Goal: Task Accomplishment & Management: Use online tool/utility

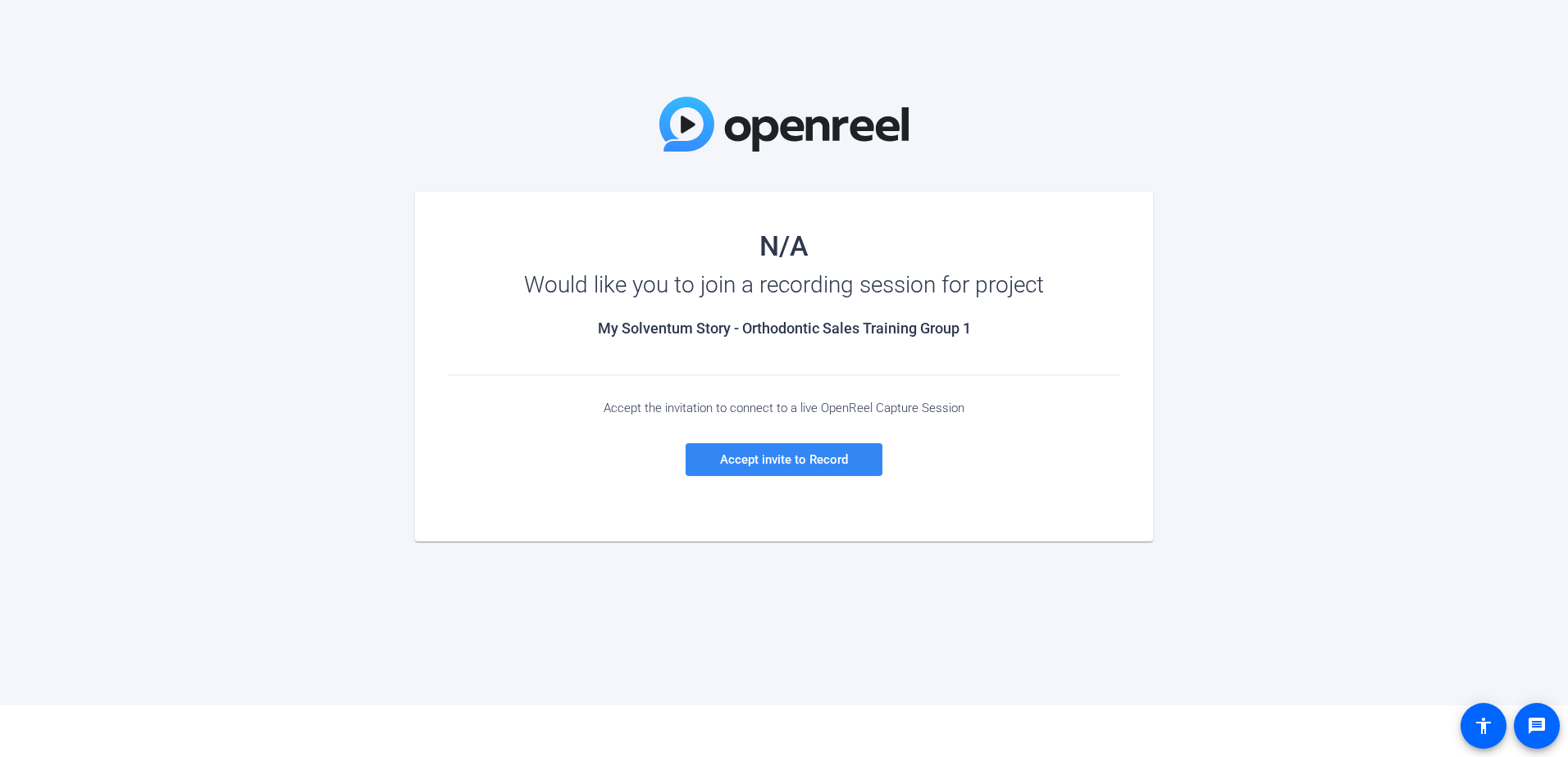
click at [789, 467] on span at bounding box center [783, 460] width 196 height 39
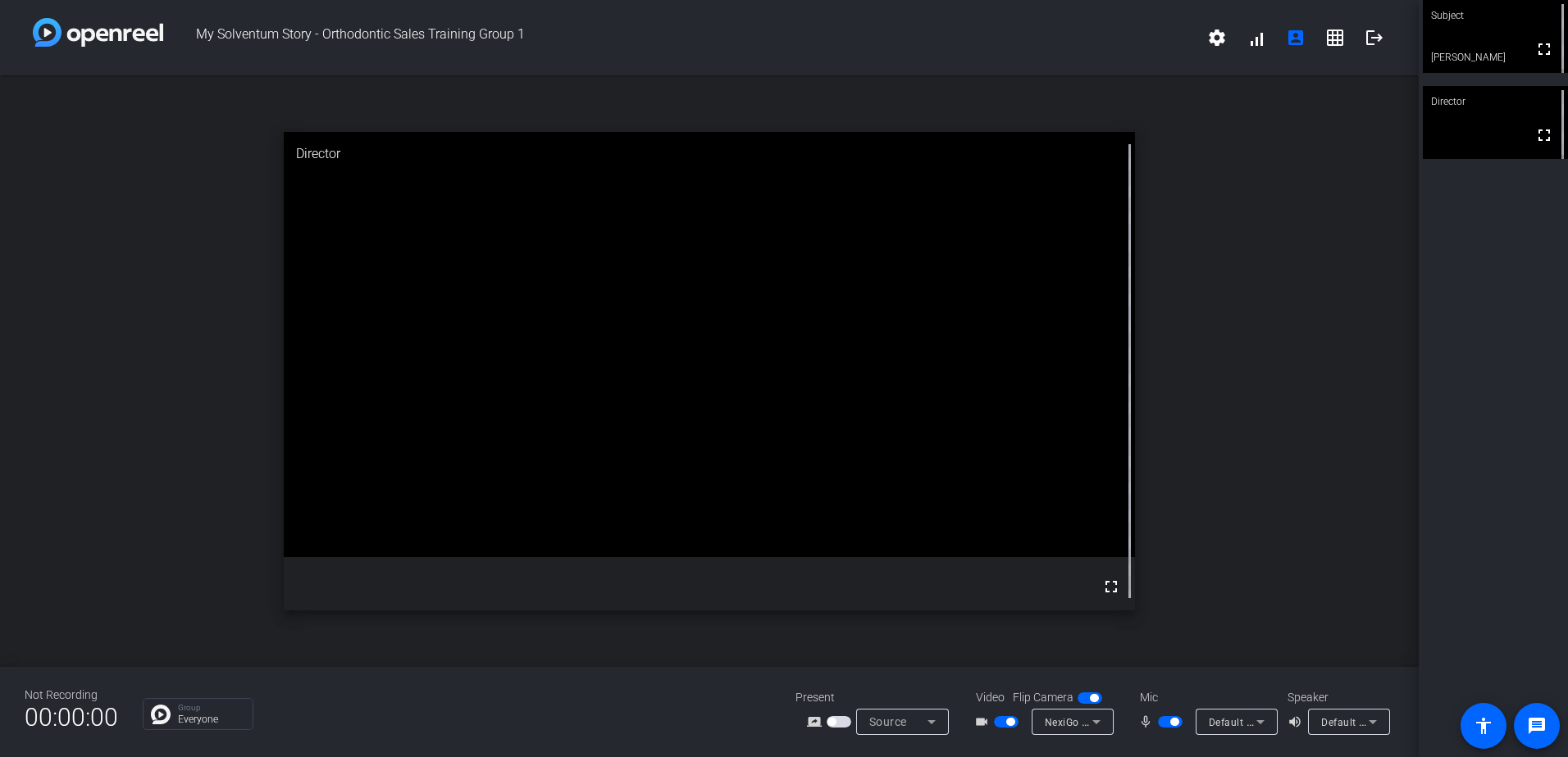
click at [1172, 721] on span "button" at bounding box center [1174, 721] width 8 height 8
click at [1171, 721] on span "button" at bounding box center [1169, 722] width 25 height 12
click at [1261, 722] on icon at bounding box center [1260, 722] width 8 height 4
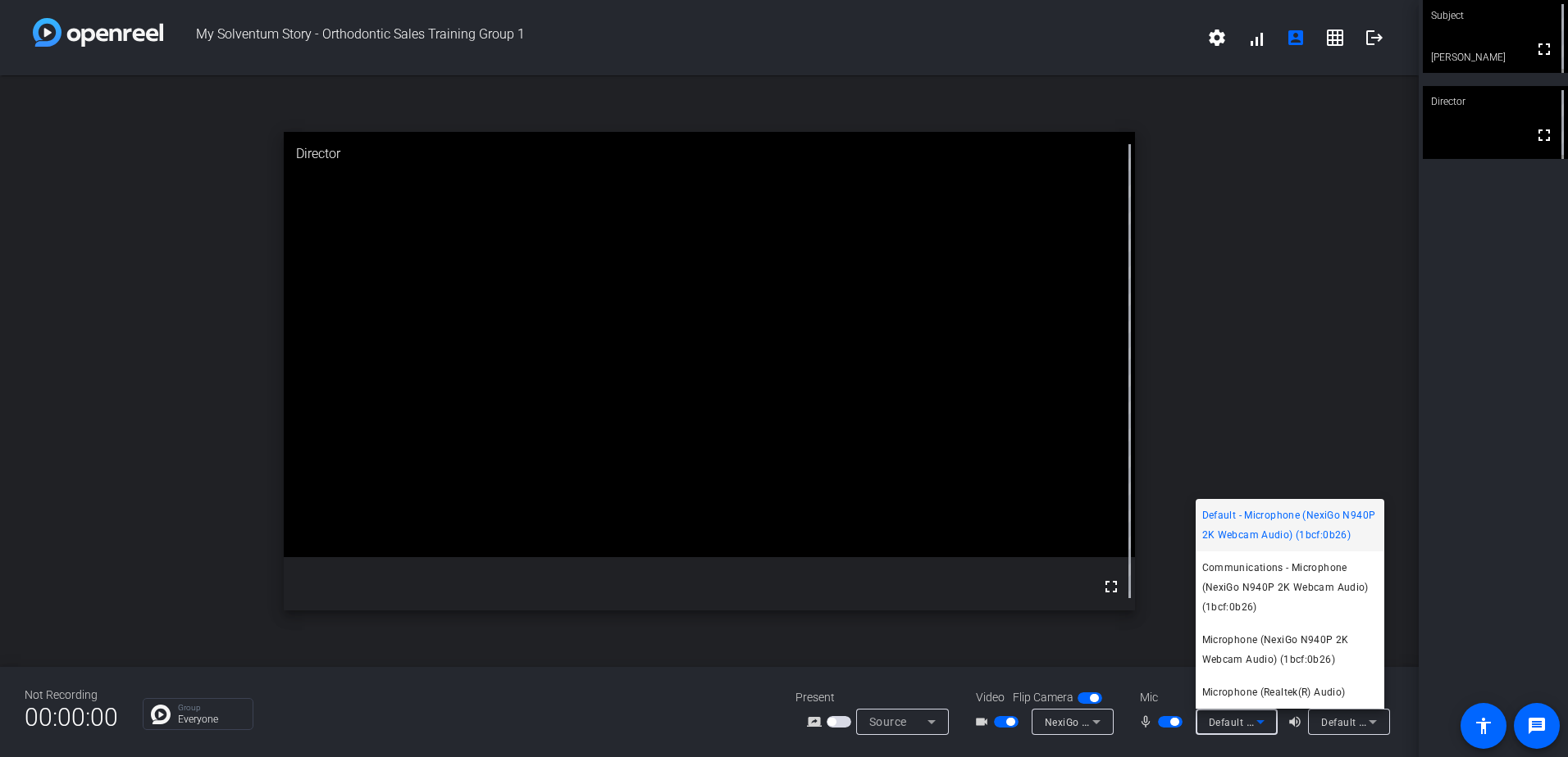
click at [1283, 518] on span "Default - Microphone (NexiGo N940P 2K Webcam Audio) (1bcf:0b26)" at bounding box center [1290, 525] width 176 height 39
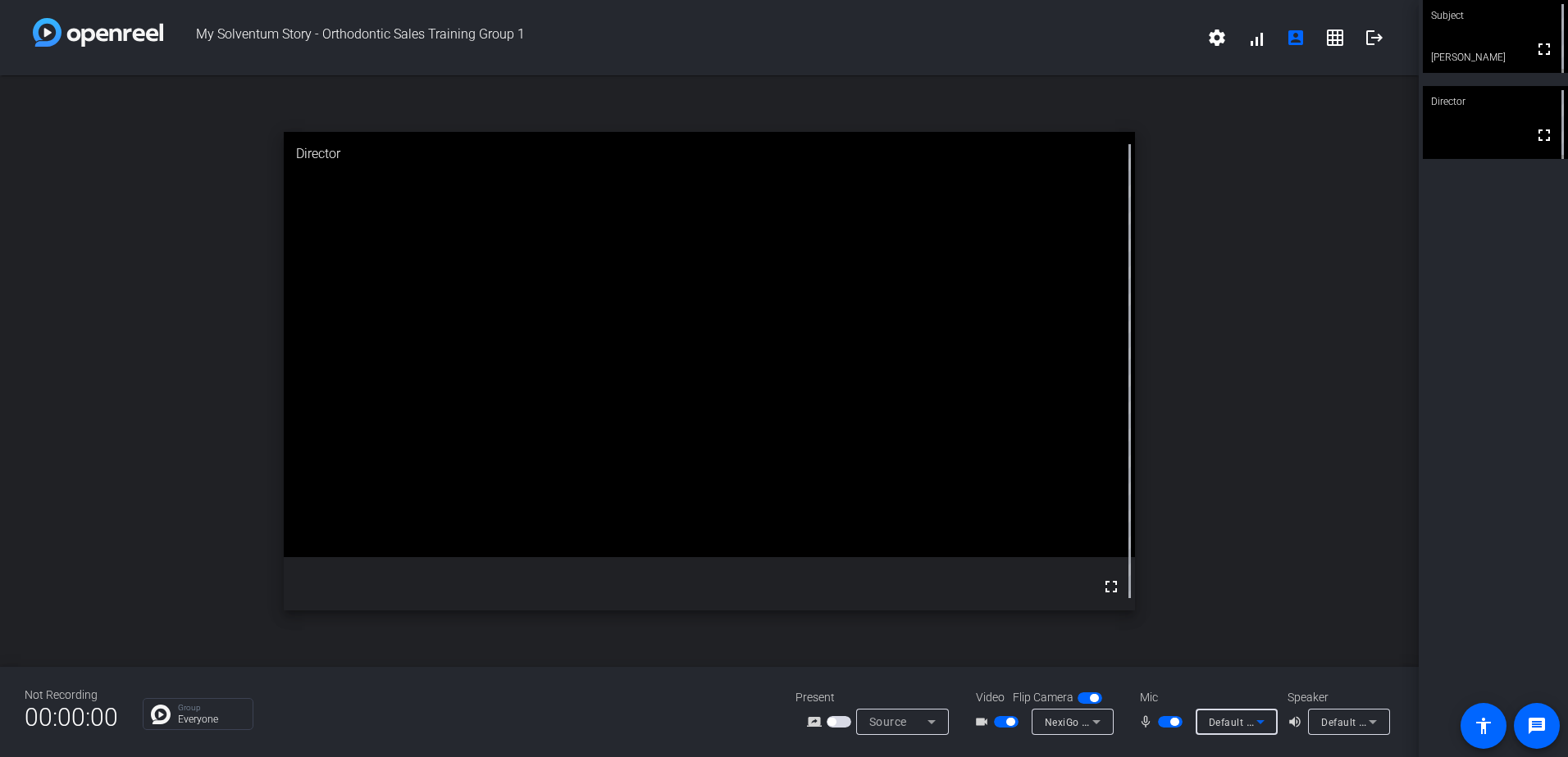
click at [1261, 719] on icon at bounding box center [1260, 722] width 20 height 20
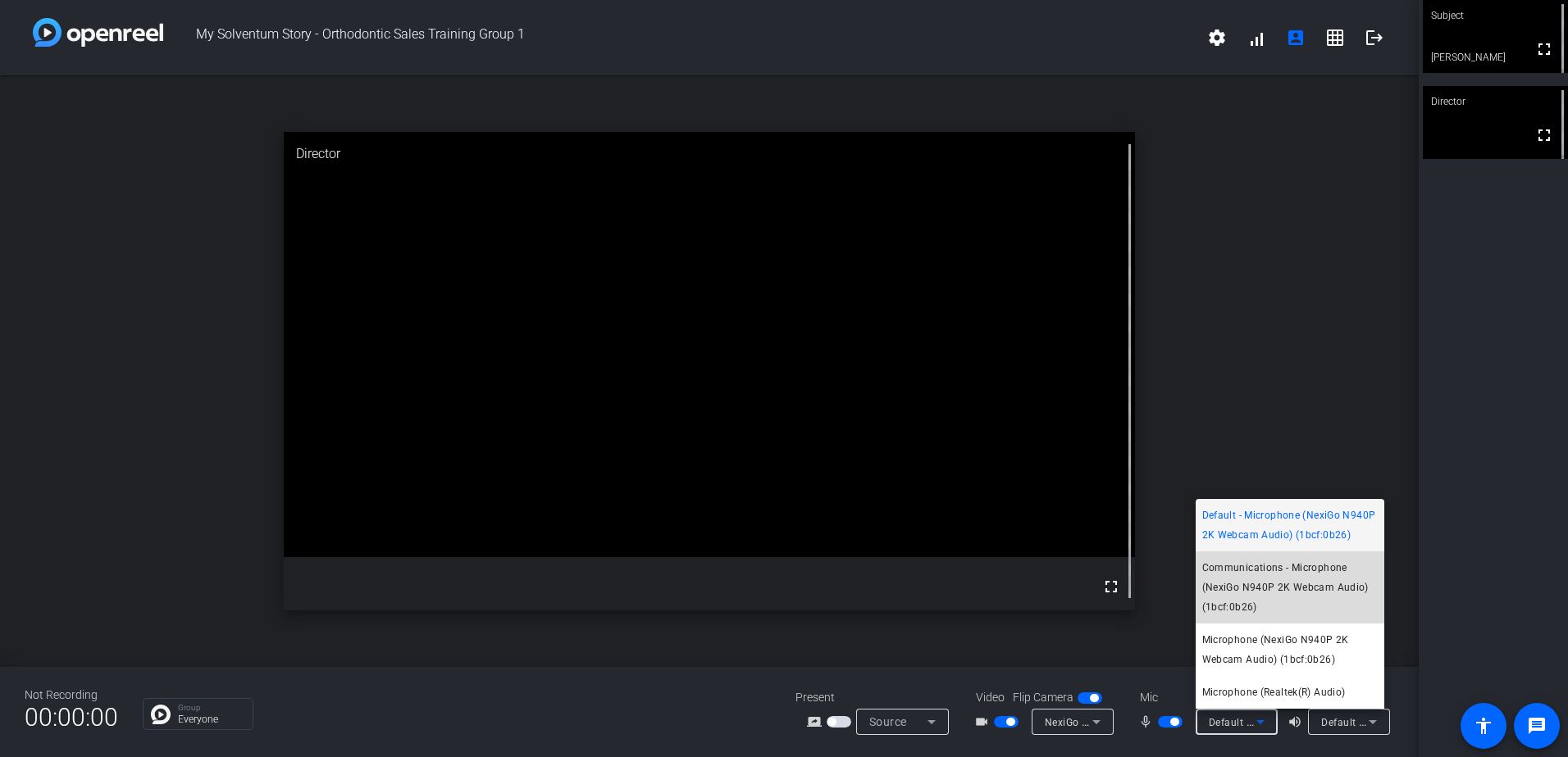
click at [1278, 582] on span "Communications - Microphone (NexiGo N940P 2K Webcam Audio) (1bcf:0b26)" at bounding box center [1290, 587] width 176 height 59
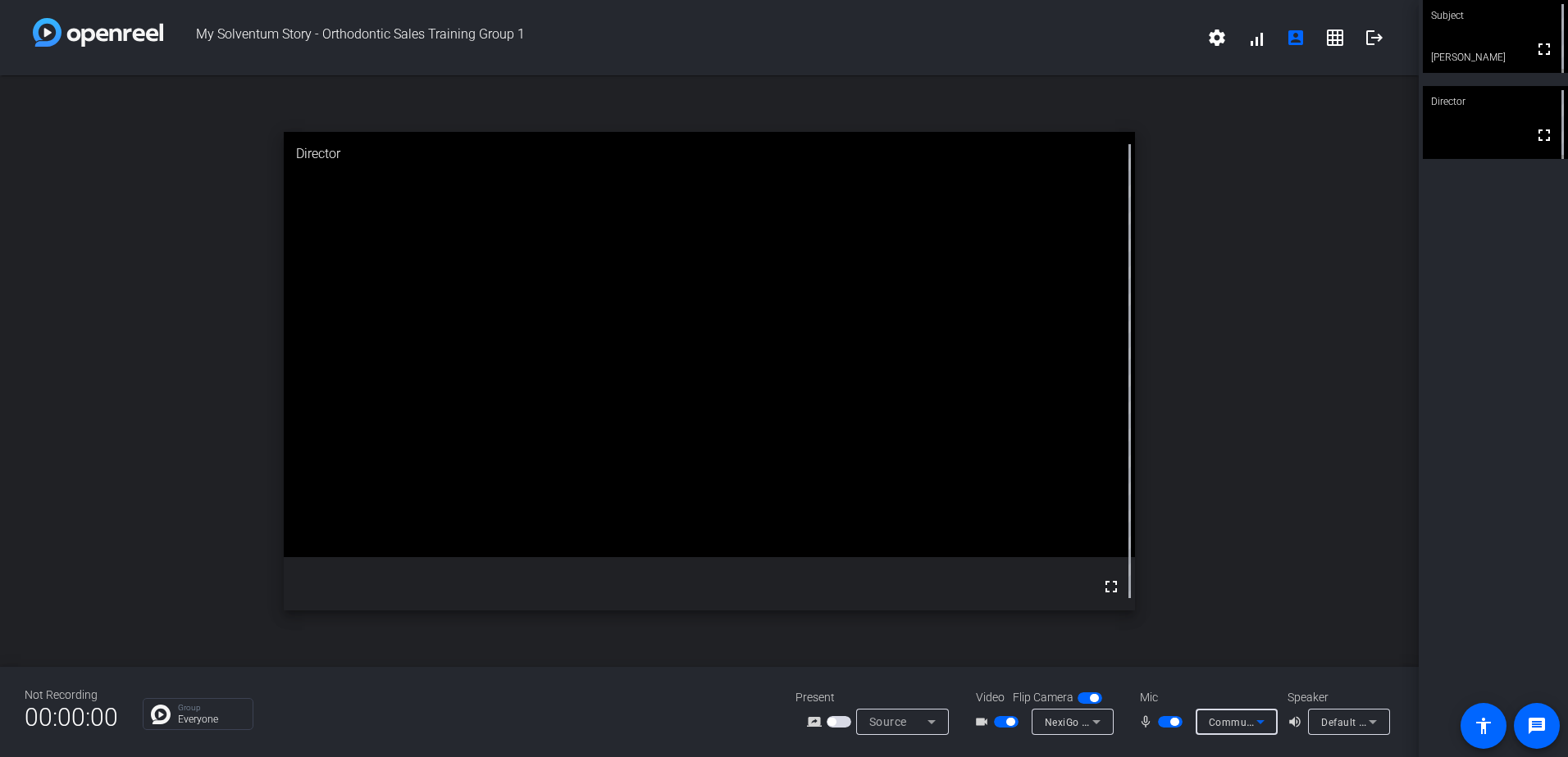
click at [1257, 718] on icon at bounding box center [1260, 722] width 20 height 20
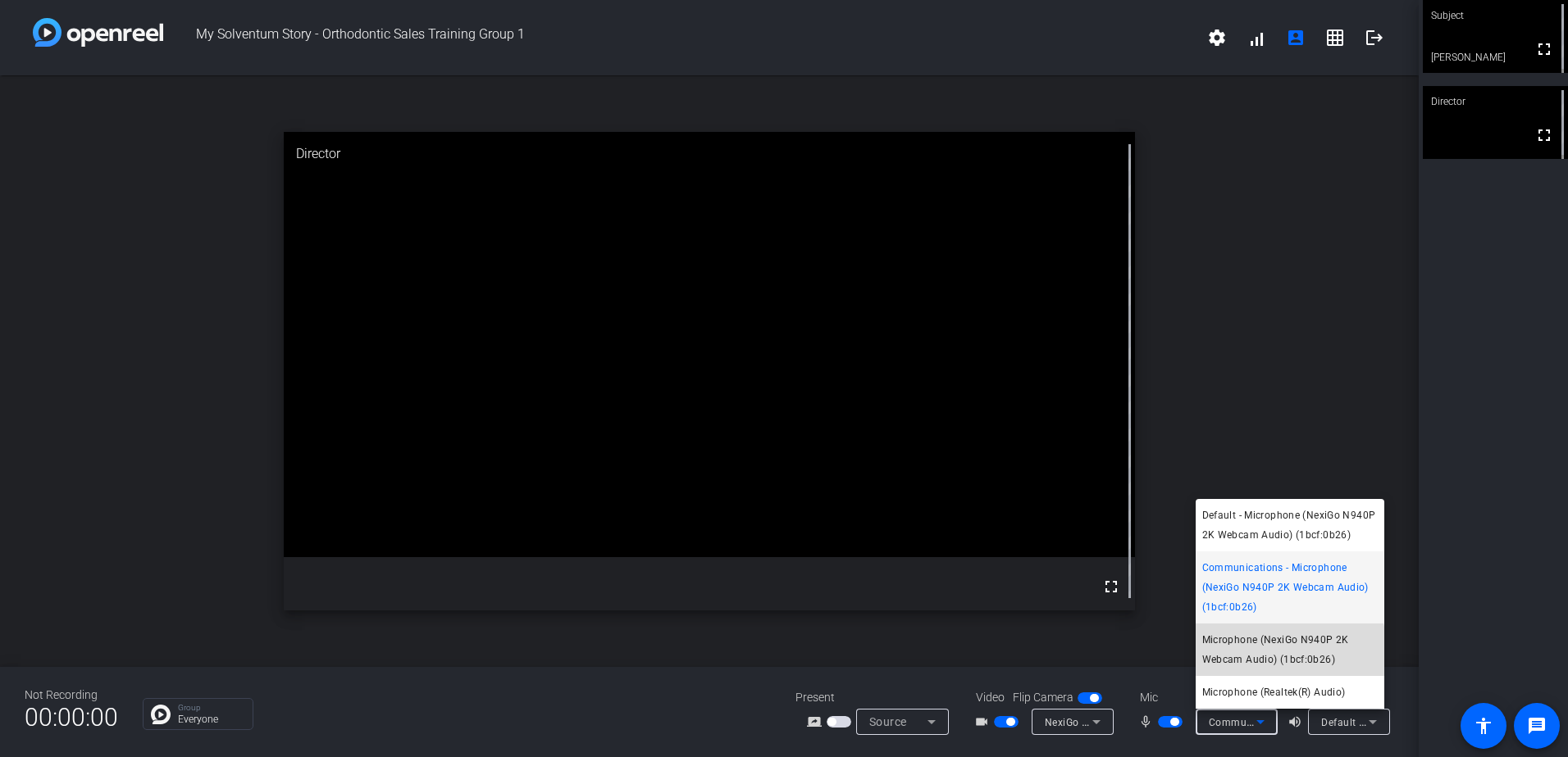
click at [1259, 651] on span "Microphone (NexiGo N940P 2K Webcam Audio) (1bcf:0b26)" at bounding box center [1290, 650] width 176 height 39
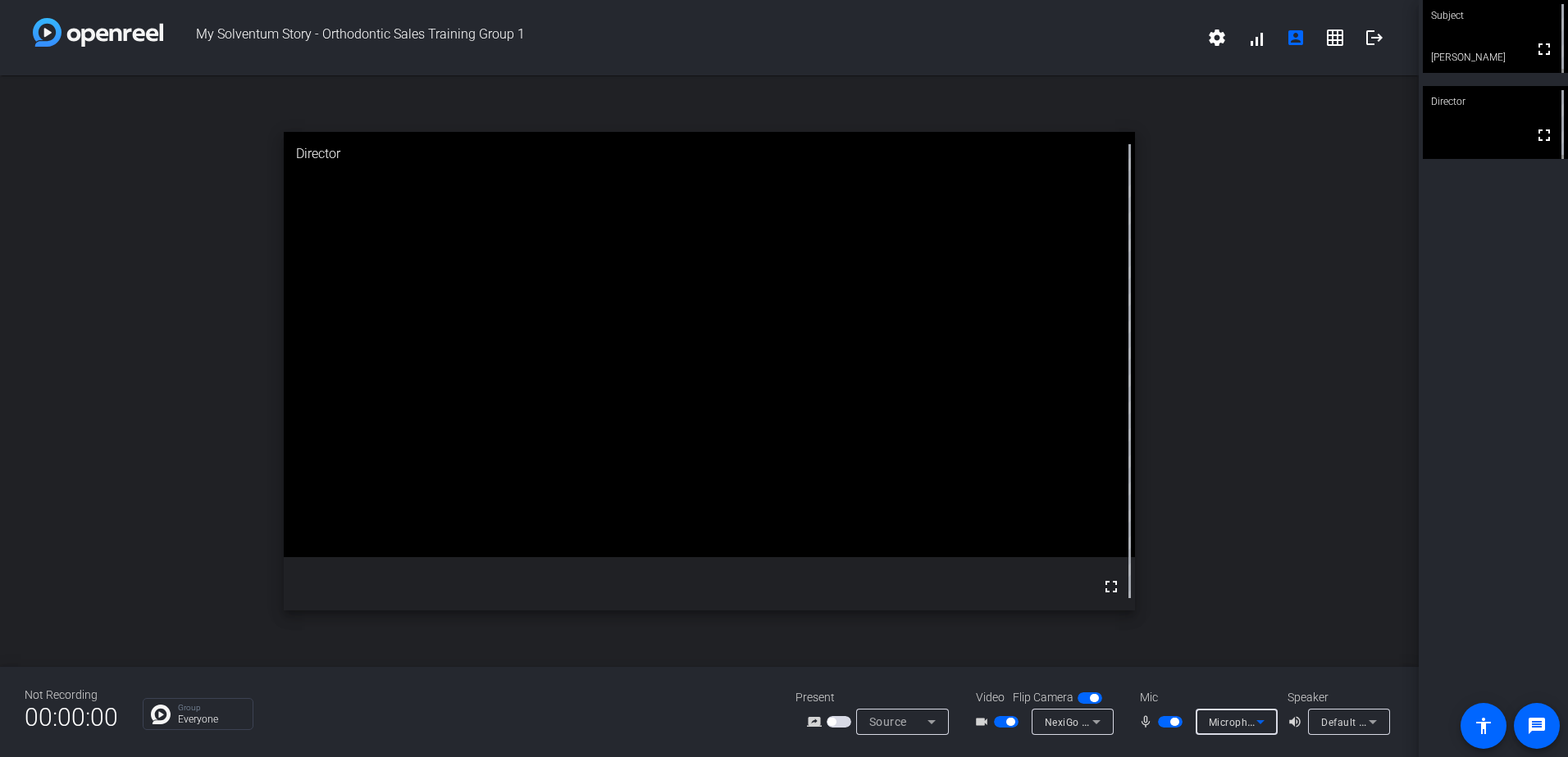
click at [1259, 717] on icon at bounding box center [1260, 722] width 20 height 20
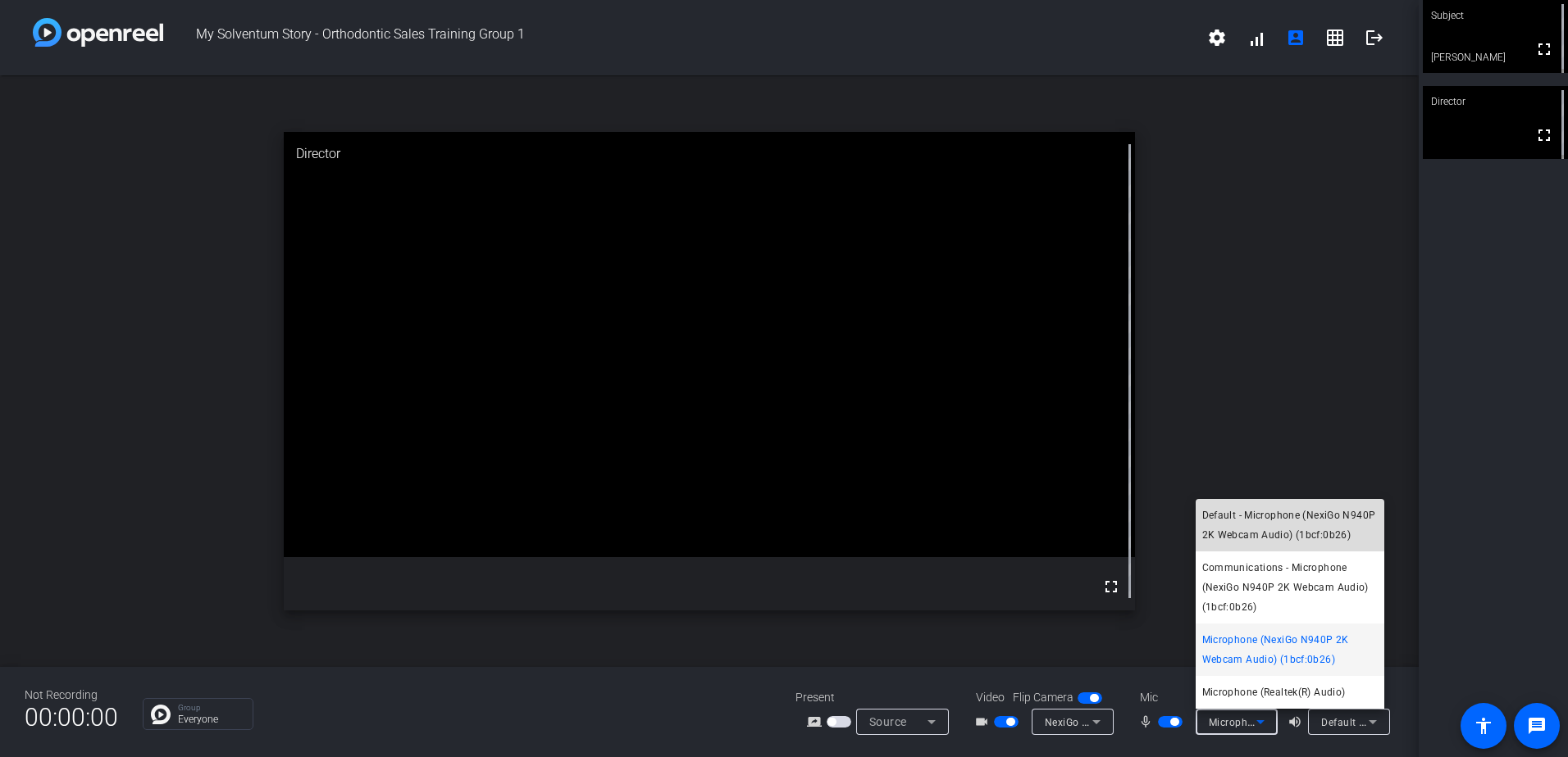
click at [1249, 510] on span "Default - Microphone (NexiGo N940P 2K Webcam Audio) (1bcf:0b26)" at bounding box center [1290, 525] width 176 height 39
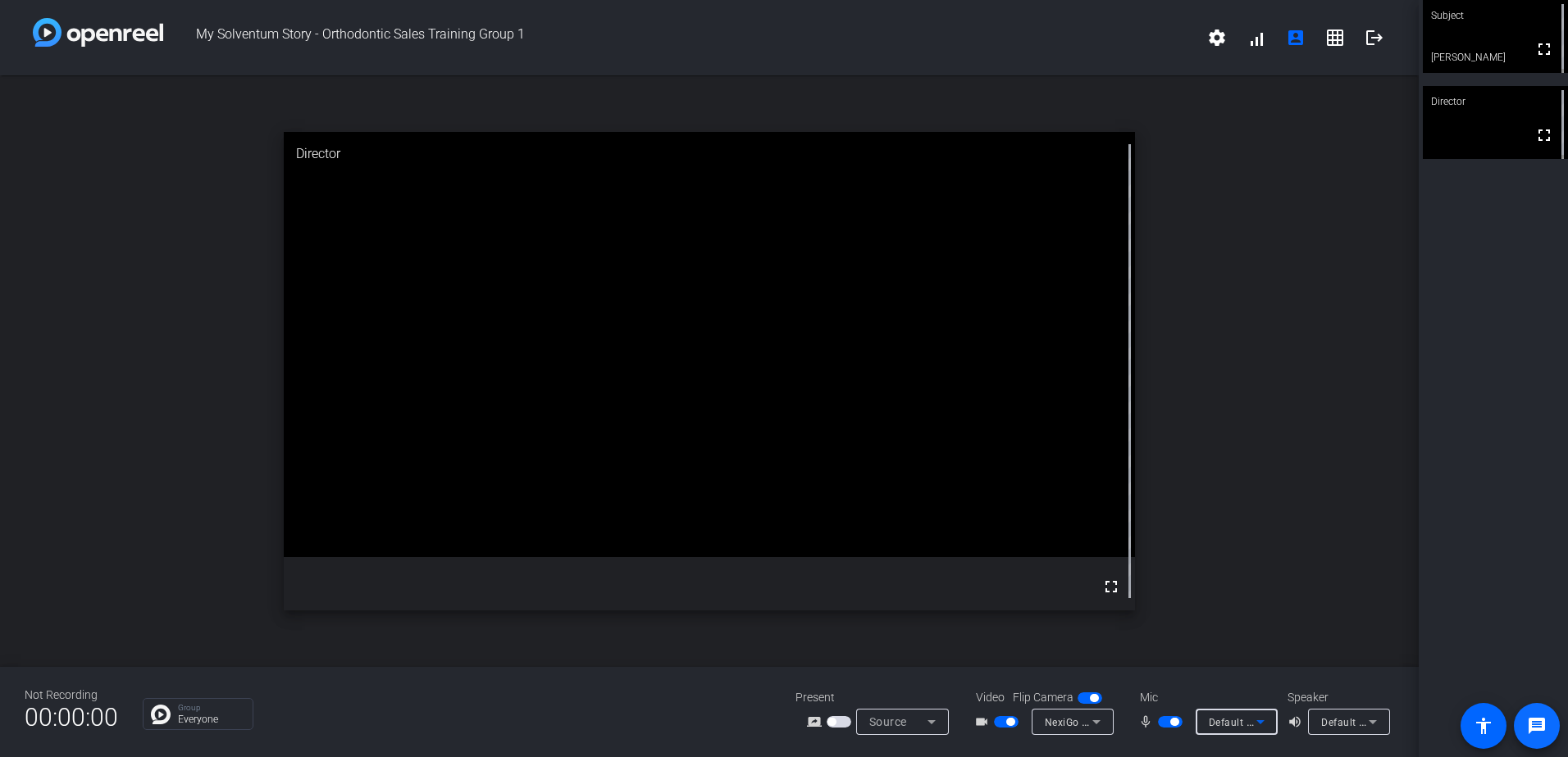
click at [1540, 722] on mat-icon "message" at bounding box center [1536, 726] width 20 height 20
click at [1218, 34] on mat-icon "settings" at bounding box center [1216, 38] width 20 height 20
click at [1218, 34] on div at bounding box center [784, 378] width 1568 height 757
click at [1144, 715] on mat-icon "mic_none" at bounding box center [1147, 722] width 20 height 20
click at [1167, 719] on span "button" at bounding box center [1169, 722] width 25 height 12
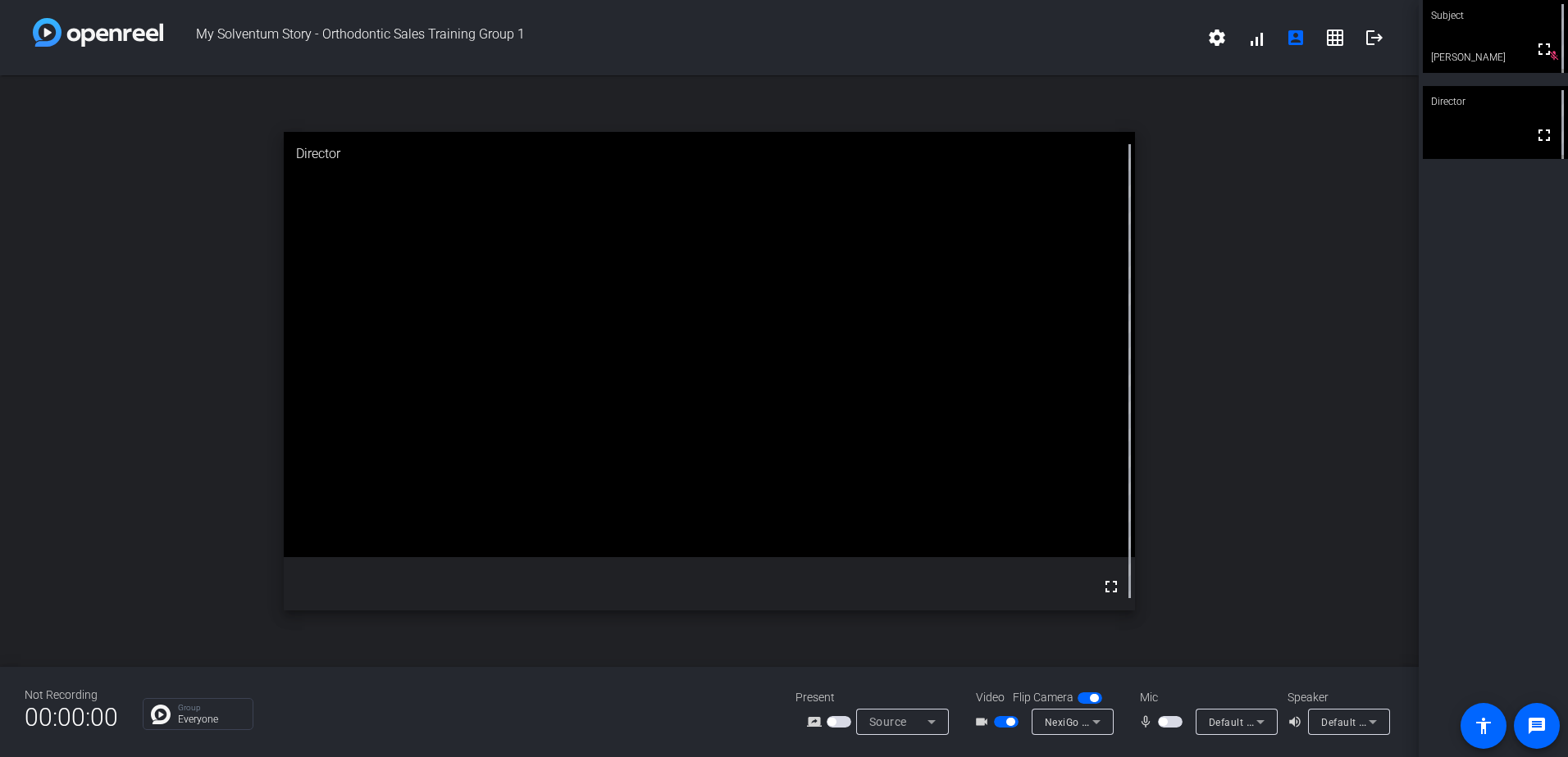
click at [1167, 722] on span "button" at bounding box center [1162, 721] width 8 height 8
click at [1266, 721] on icon at bounding box center [1260, 722] width 20 height 20
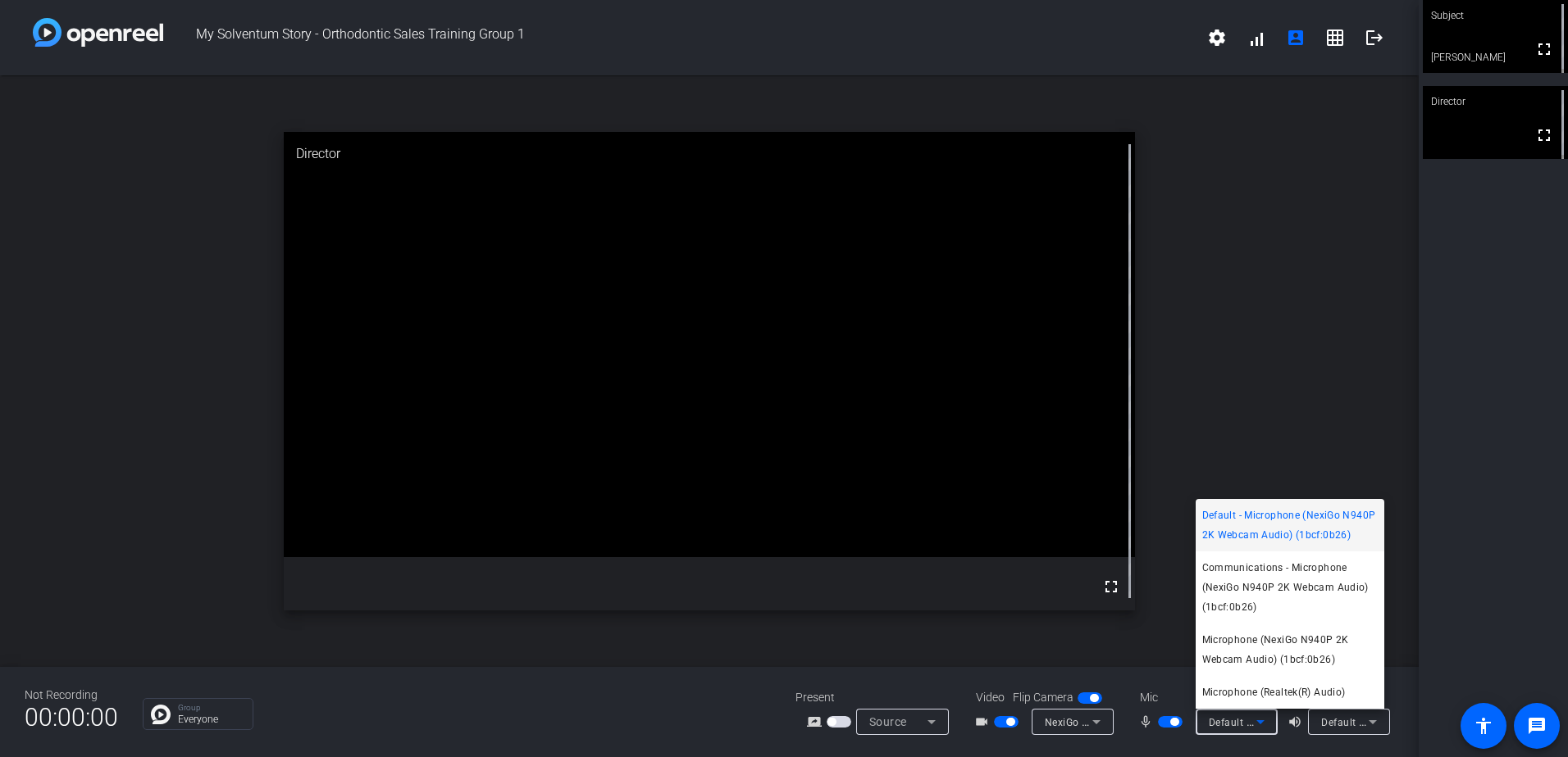
click at [1266, 721] on div at bounding box center [784, 378] width 1568 height 757
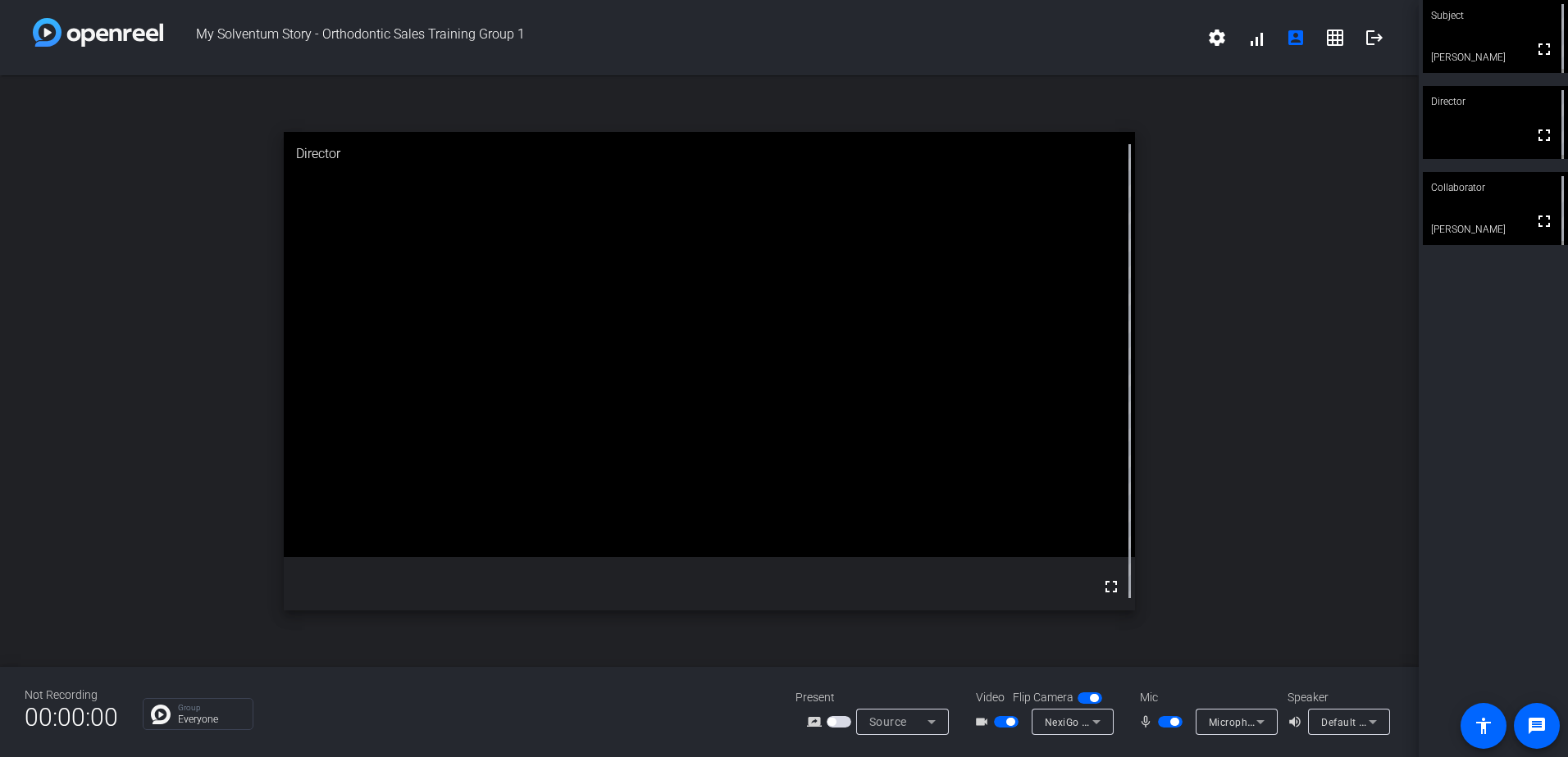
click at [1259, 719] on icon at bounding box center [1260, 722] width 20 height 20
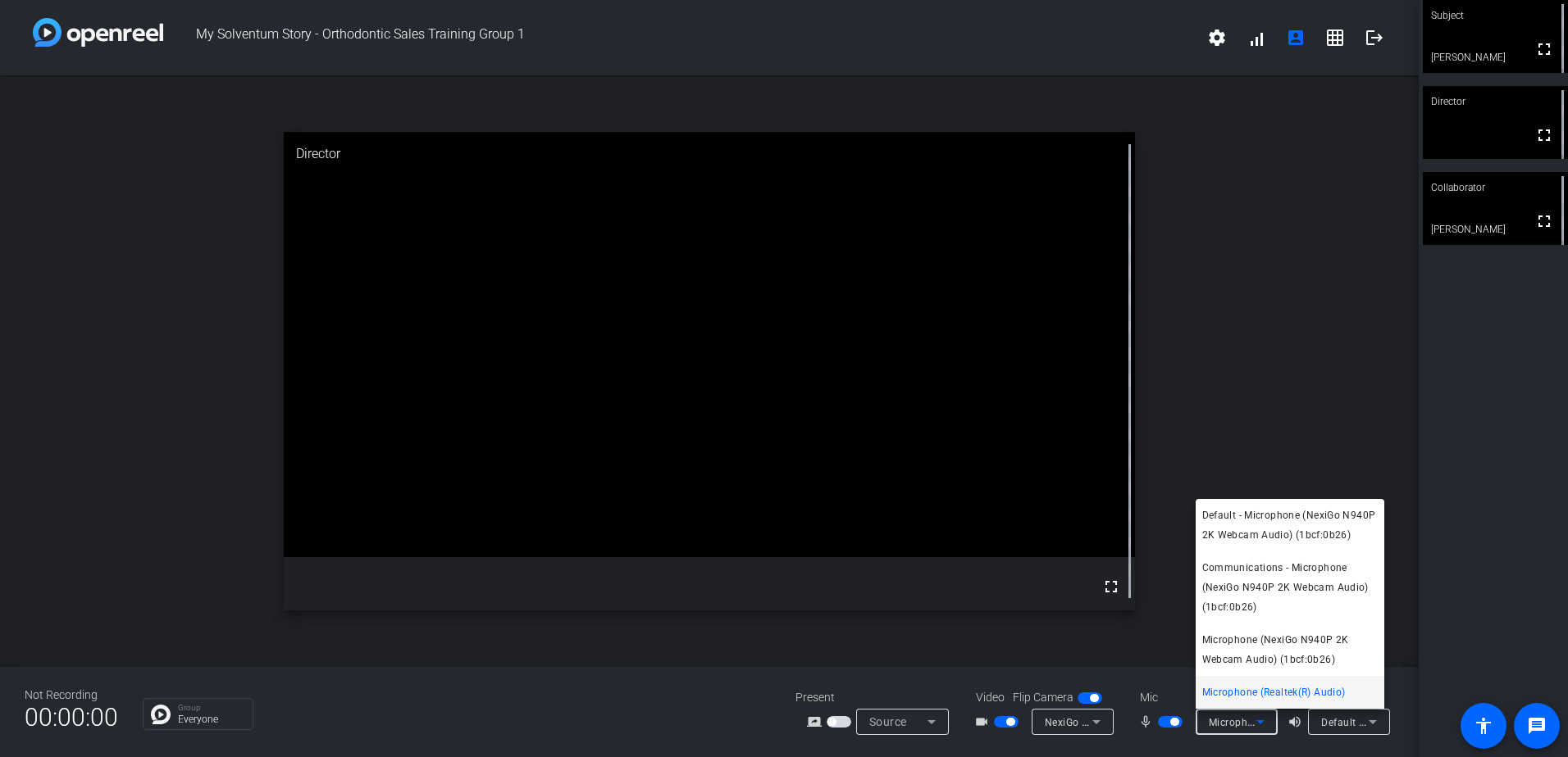
click at [1259, 719] on div at bounding box center [784, 378] width 1568 height 757
